Goal: Task Accomplishment & Management: Complete application form

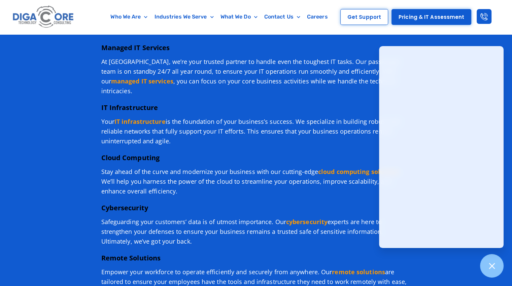
scroll to position [659, 0]
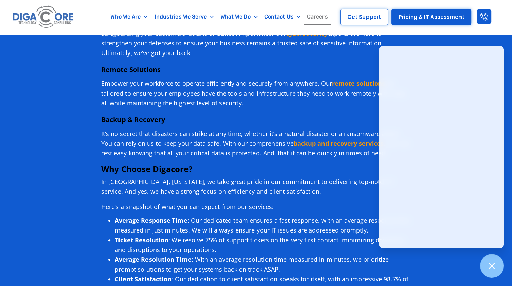
click at [310, 24] on link "Careers" at bounding box center [317, 16] width 28 height 15
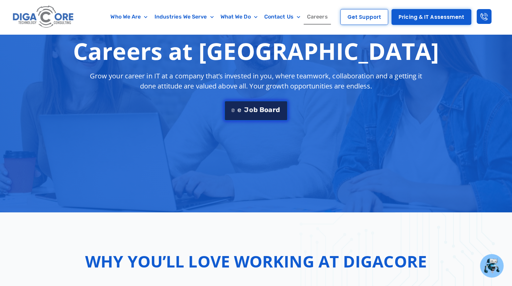
click at [280, 112] on span "d" at bounding box center [278, 109] width 4 height 7
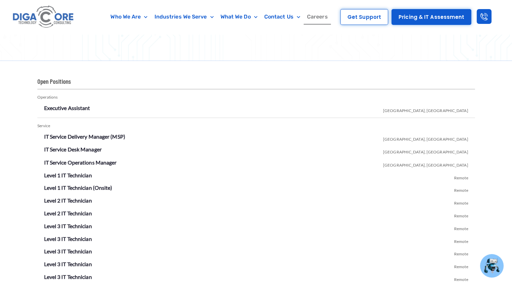
scroll to position [1177, 0]
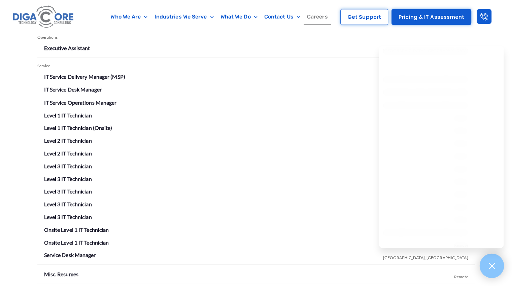
click at [487, 262] on icon at bounding box center [491, 265] width 9 height 9
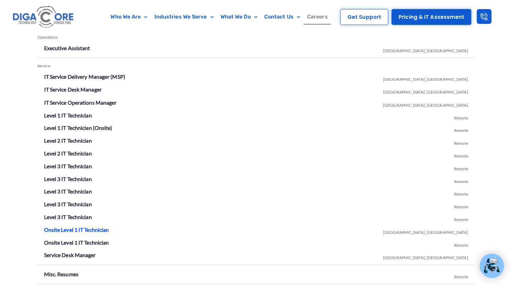
click at [77, 228] on link "Onsite Level 1 IT Technician" at bounding box center [76, 229] width 65 height 6
